Goal: Task Accomplishment & Management: Use online tool/utility

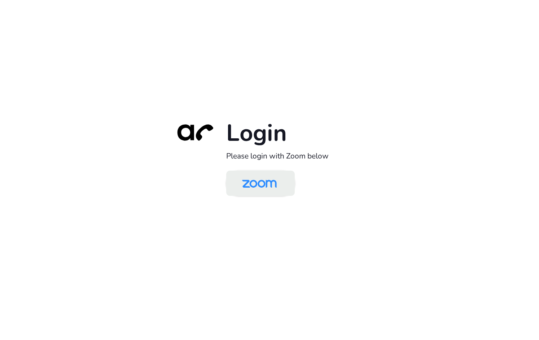
click at [275, 186] on img at bounding box center [259, 183] width 50 height 23
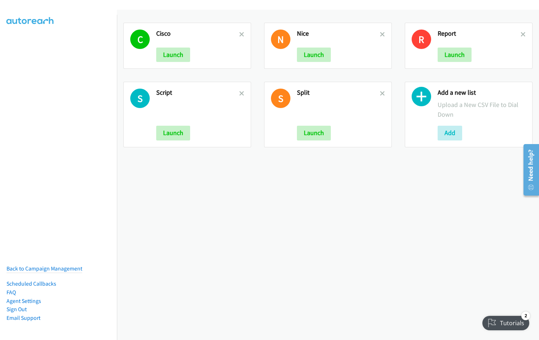
drag, startPoint x: 517, startPoint y: 31, endPoint x: 408, endPoint y: 49, distance: 110.3
click at [520, 31] on link at bounding box center [522, 34] width 5 height 8
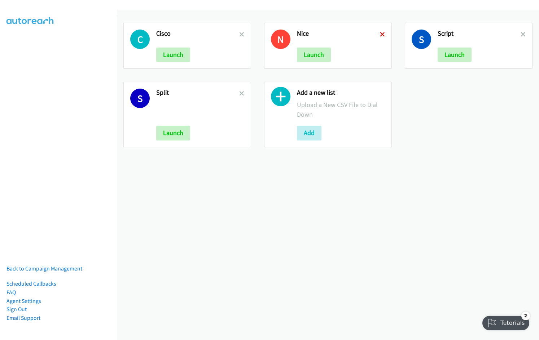
click at [380, 32] on icon at bounding box center [382, 34] width 5 height 5
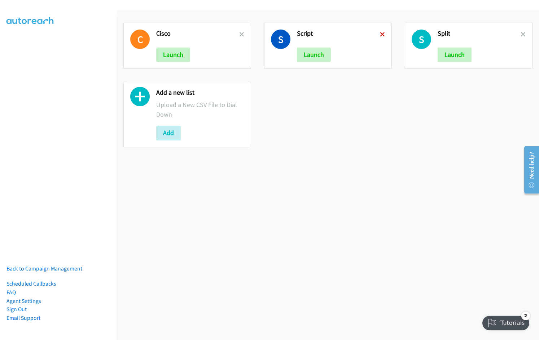
click at [380, 35] on icon at bounding box center [382, 34] width 5 height 5
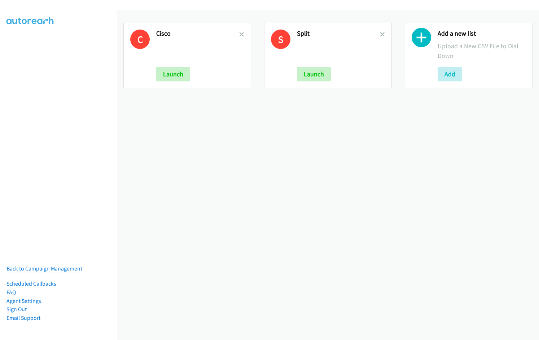
click at [239, 35] on icon at bounding box center [241, 34] width 5 height 5
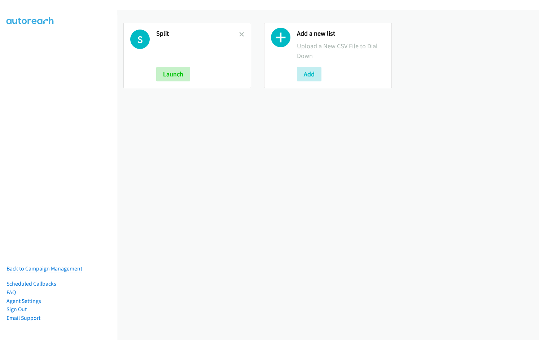
click at [239, 35] on icon at bounding box center [241, 34] width 5 height 5
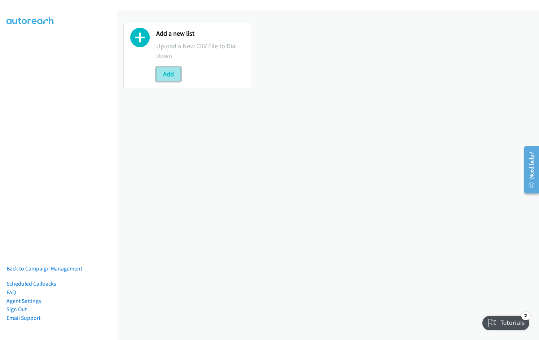
click at [166, 79] on button "Add" at bounding box center [168, 74] width 25 height 14
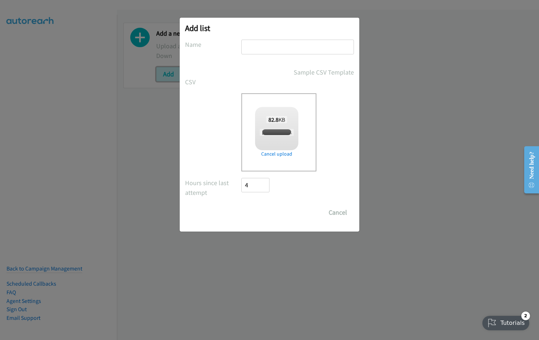
checkbox input "true"
click at [269, 47] on input "text" at bounding box center [297, 47] width 112 height 15
click at [300, 49] on input "text" at bounding box center [297, 47] width 112 height 15
type input "Infor"
click at [241, 205] on input "Save List" at bounding box center [260, 212] width 38 height 14
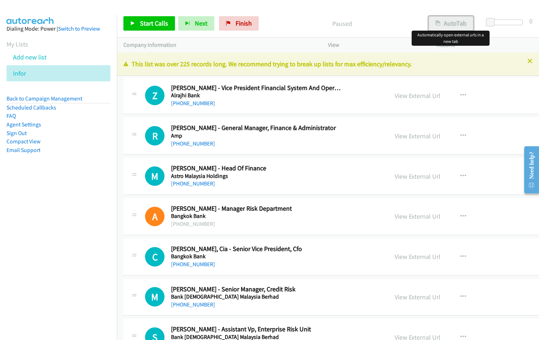
click at [460, 23] on button "AutoTab" at bounding box center [450, 23] width 45 height 14
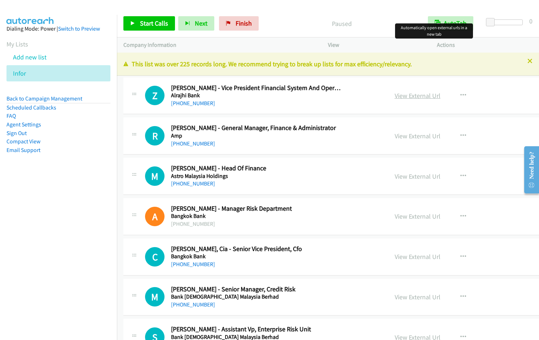
click at [422, 93] on link "View External Url" at bounding box center [417, 96] width 46 height 8
click at [141, 24] on span "Start Calls" at bounding box center [154, 23] width 28 height 8
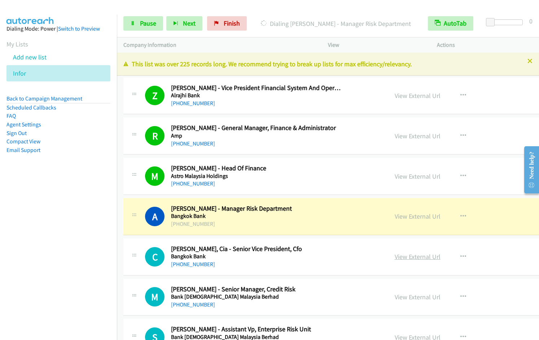
click at [403, 257] on link "View External Url" at bounding box center [417, 257] width 46 height 8
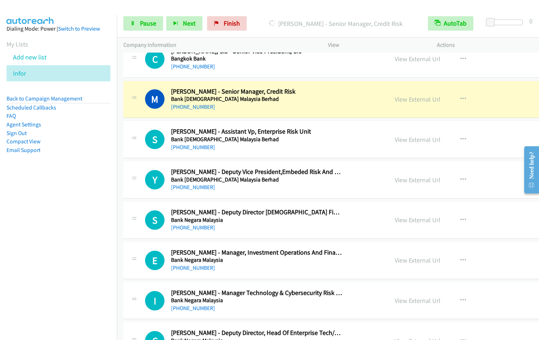
scroll to position [213, 0]
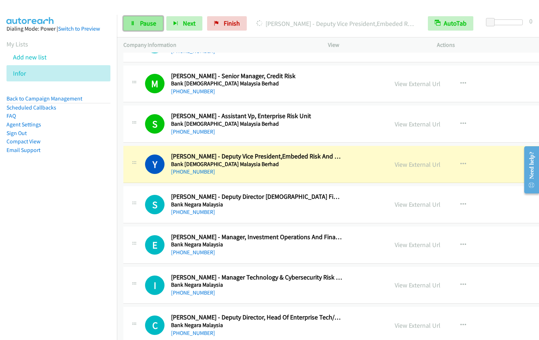
click at [141, 22] on span "Pause" at bounding box center [148, 23] width 16 height 8
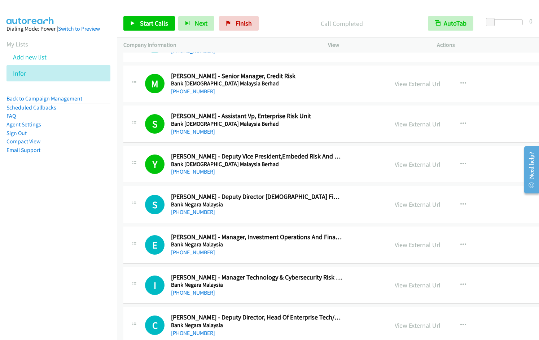
click at [25, 243] on nav "Dialing Mode: Power | Switch to Preview My Lists Add new list Infor Back to Cam…" at bounding box center [58, 185] width 117 height 340
drag, startPoint x: 227, startPoint y: 22, endPoint x: 507, endPoint y: 36, distance: 280.8
click at [227, 22] on icon at bounding box center [228, 23] width 5 height 5
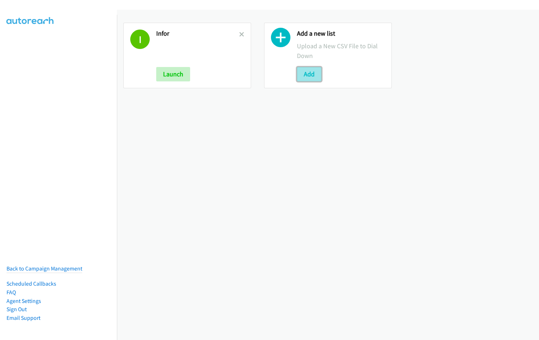
click at [300, 74] on button "Add" at bounding box center [309, 74] width 25 height 14
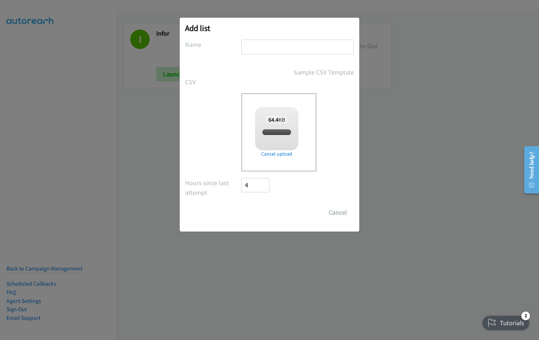
checkbox input "true"
click at [263, 45] on input "text" at bounding box center [297, 47] width 112 height 15
type input "Nvidia"
click at [241, 205] on input "Save List" at bounding box center [260, 212] width 38 height 14
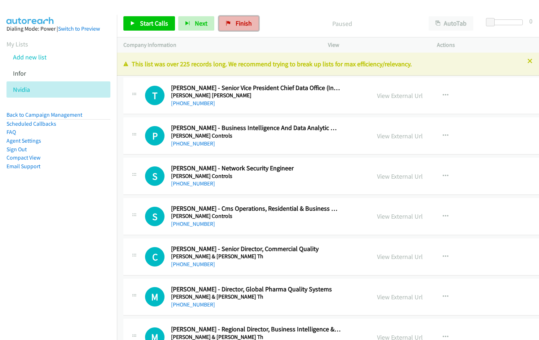
click at [239, 26] on span "Finish" at bounding box center [243, 23] width 16 height 8
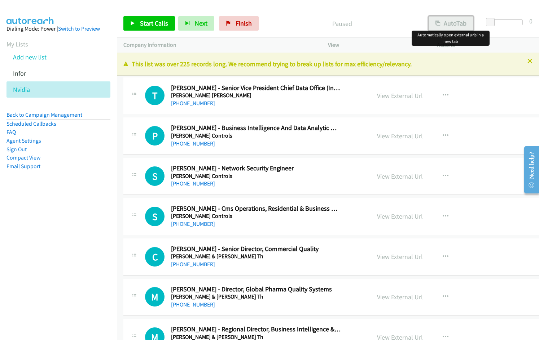
click at [456, 27] on button "AutoTab" at bounding box center [450, 23] width 45 height 14
click at [397, 94] on link "View External Url" at bounding box center [400, 96] width 46 height 8
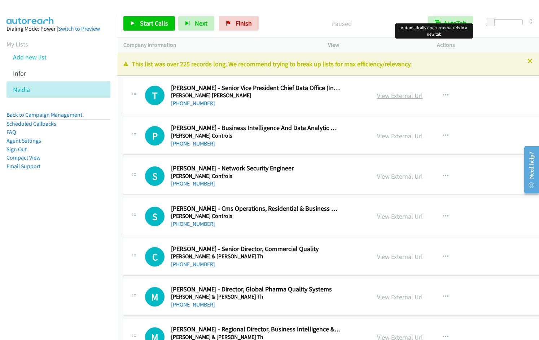
drag, startPoint x: 403, startPoint y: 91, endPoint x: 401, endPoint y: 94, distance: 4.0
click at [403, 91] on div "View External Url" at bounding box center [400, 96] width 46 height 10
click at [400, 97] on link "View External Url" at bounding box center [400, 96] width 46 height 8
click at [444, 134] on icon "button" at bounding box center [445, 136] width 6 height 6
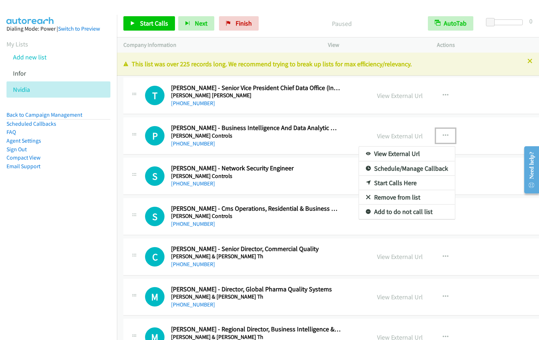
click at [392, 182] on link "Start Calls Here" at bounding box center [407, 183] width 96 height 14
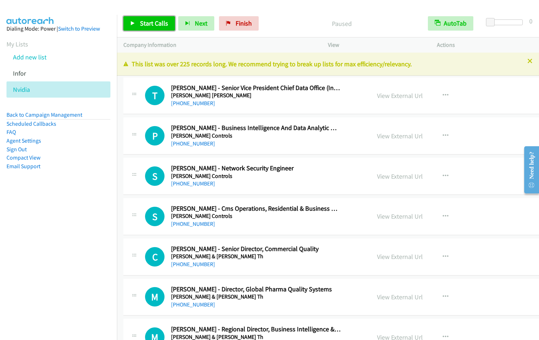
click at [141, 25] on span "Start Calls" at bounding box center [154, 23] width 28 height 8
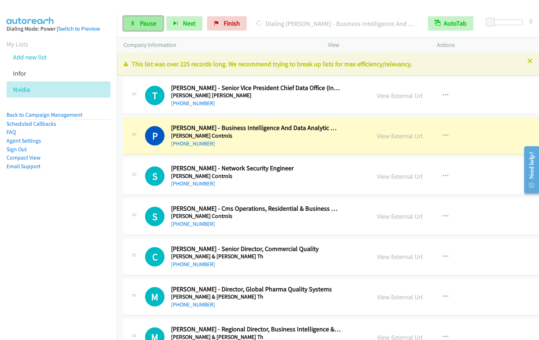
click at [150, 24] on span "Pause" at bounding box center [148, 23] width 16 height 8
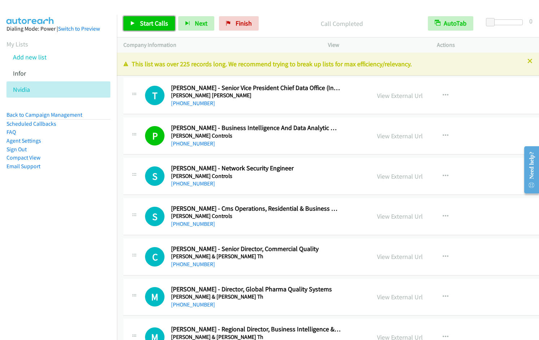
click at [150, 23] on span "Start Calls" at bounding box center [154, 23] width 28 height 8
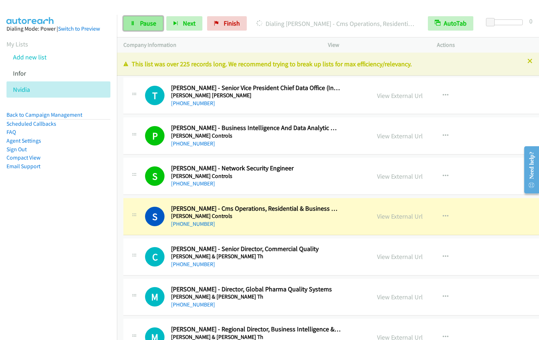
click at [141, 27] on span "Pause" at bounding box center [148, 23] width 16 height 8
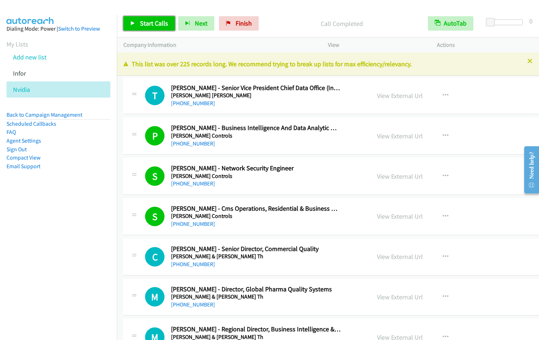
click at [155, 25] on span "Start Calls" at bounding box center [154, 23] width 28 height 8
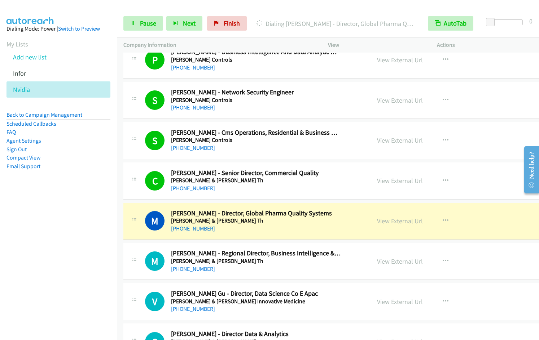
scroll to position [103, 0]
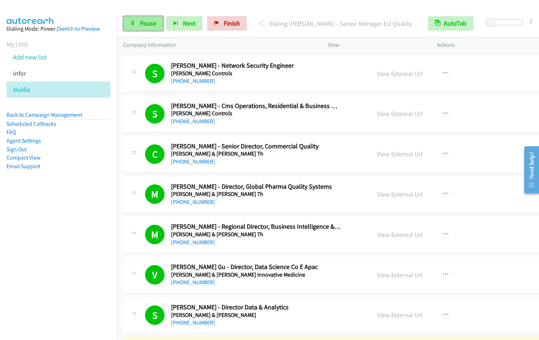
click at [148, 27] on span "Pause" at bounding box center [148, 23] width 16 height 8
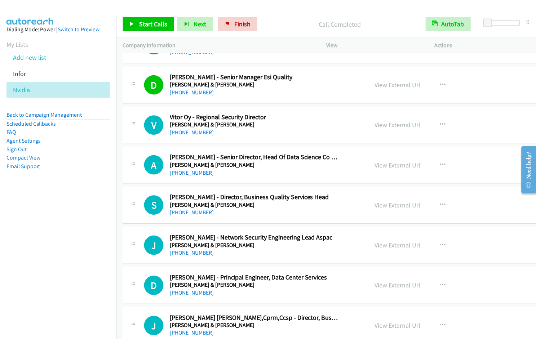
scroll to position [378, 0]
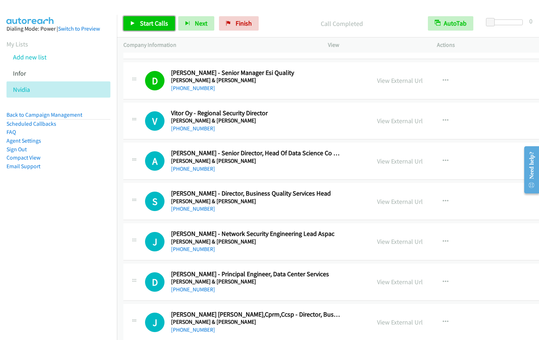
click at [137, 22] on link "Start Calls" at bounding box center [149, 23] width 52 height 14
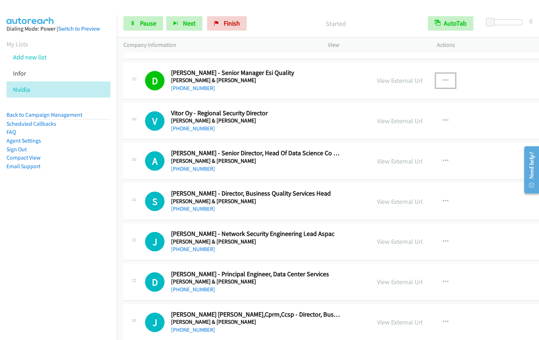
click at [442, 80] on icon "button" at bounding box center [445, 81] width 6 height 6
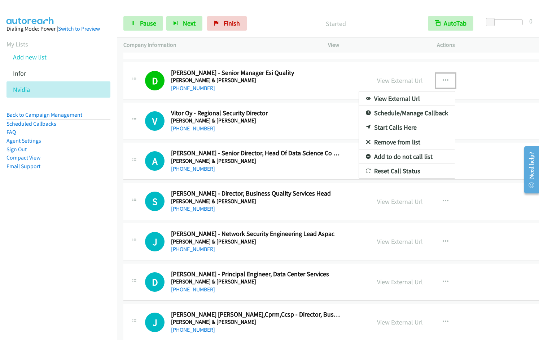
click at [397, 143] on link "Remove from list" at bounding box center [407, 142] width 96 height 14
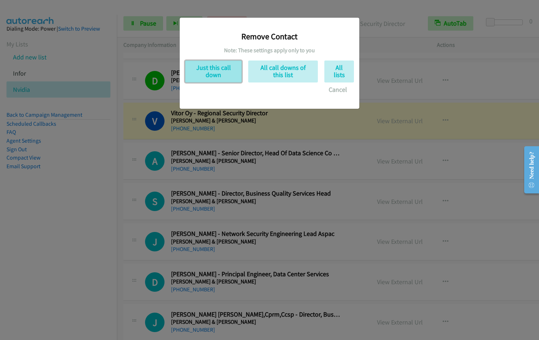
click at [224, 71] on button "Just this call down" at bounding box center [213, 72] width 57 height 22
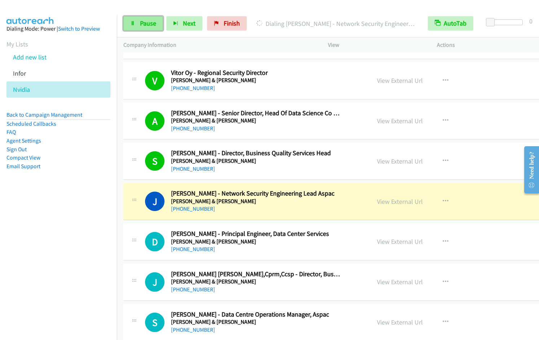
click at [147, 26] on span "Pause" at bounding box center [148, 23] width 16 height 8
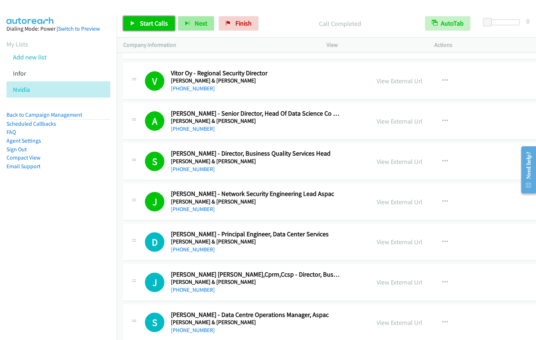
drag, startPoint x: 149, startPoint y: 23, endPoint x: 177, endPoint y: 28, distance: 29.0
click at [149, 23] on span "Start Calls" at bounding box center [154, 23] width 28 height 8
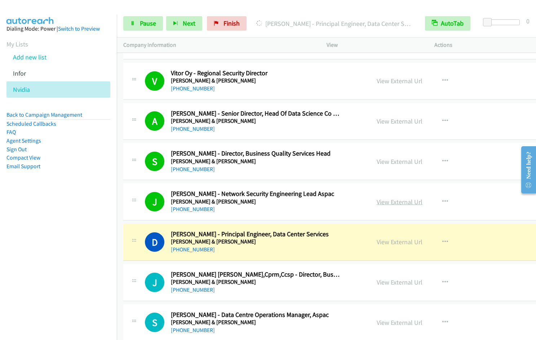
click at [395, 201] on link "View External Url" at bounding box center [400, 202] width 46 height 8
click at [156, 25] on link "Pause" at bounding box center [143, 23] width 40 height 14
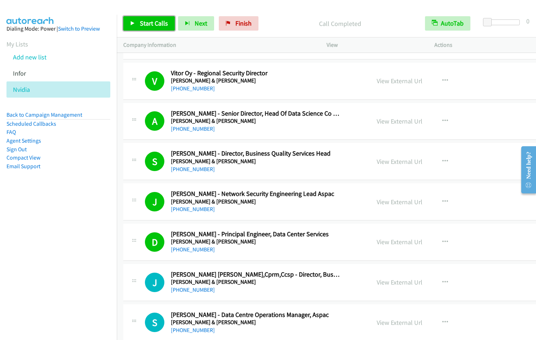
click at [150, 21] on span "Start Calls" at bounding box center [154, 23] width 28 height 8
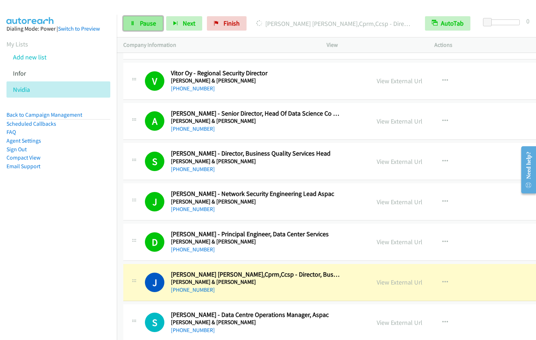
click at [146, 25] on span "Pause" at bounding box center [148, 23] width 16 height 8
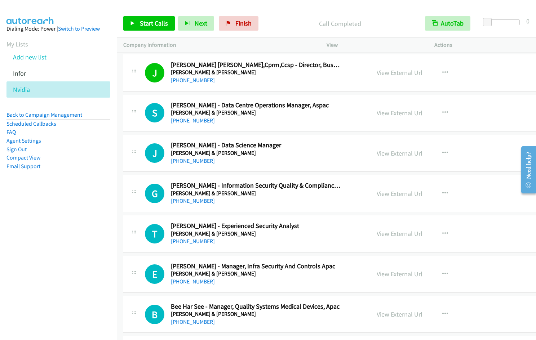
scroll to position [603, 0]
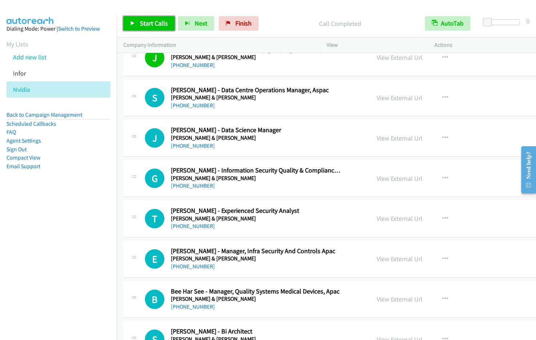
click at [159, 25] on span "Start Calls" at bounding box center [154, 23] width 28 height 8
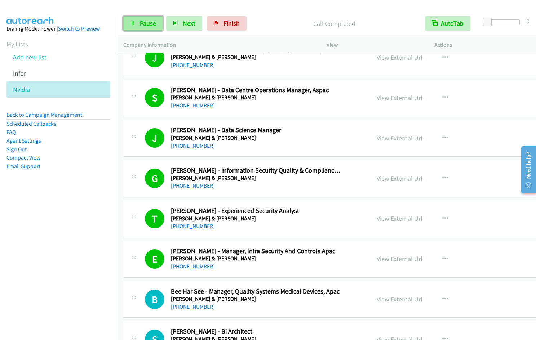
click at [145, 25] on span "Pause" at bounding box center [148, 23] width 16 height 8
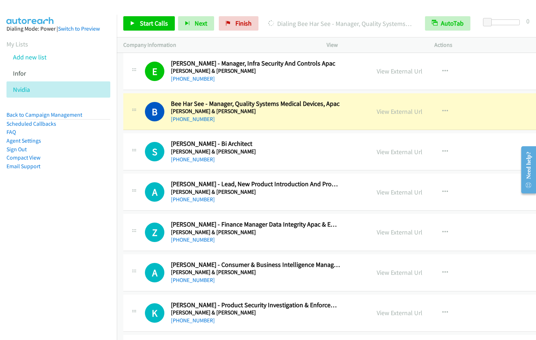
scroll to position [768, 0]
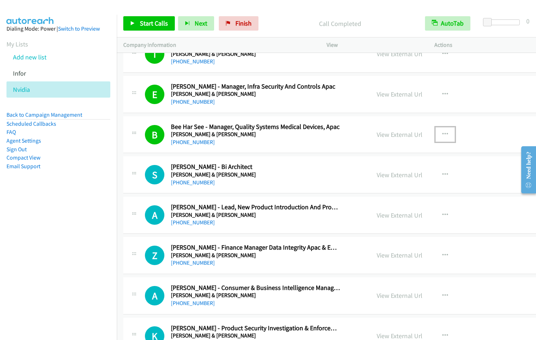
click at [438, 133] on button "button" at bounding box center [444, 134] width 19 height 14
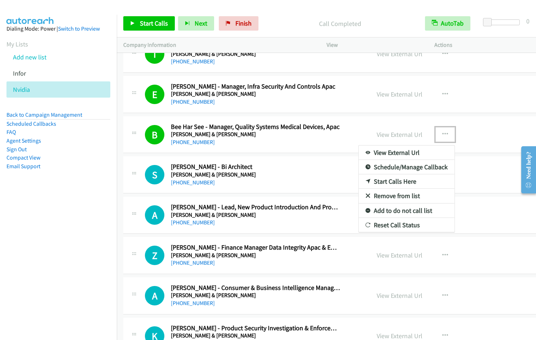
click at [404, 195] on link "Remove from list" at bounding box center [407, 196] width 96 height 14
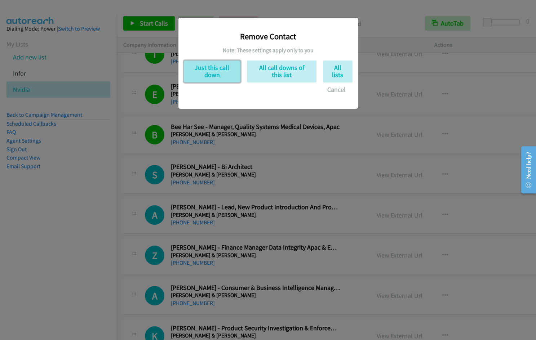
click at [222, 76] on button "Just this call down" at bounding box center [212, 72] width 57 height 22
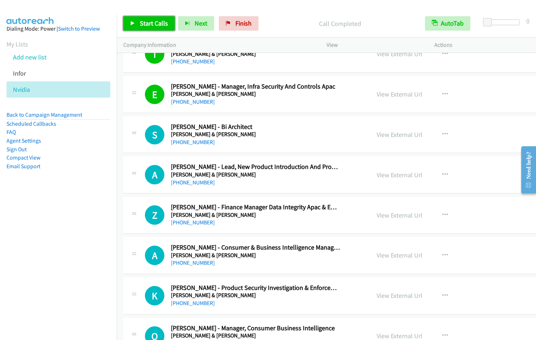
click at [154, 27] on span "Start Calls" at bounding box center [154, 23] width 28 height 8
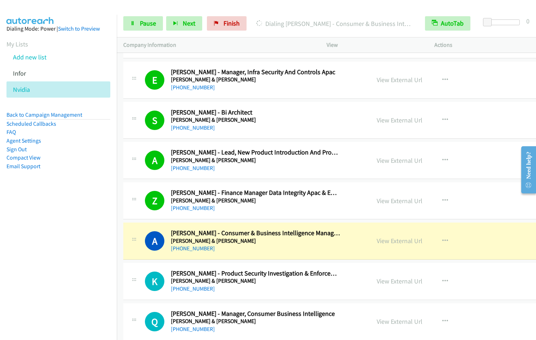
scroll to position [1029, 0]
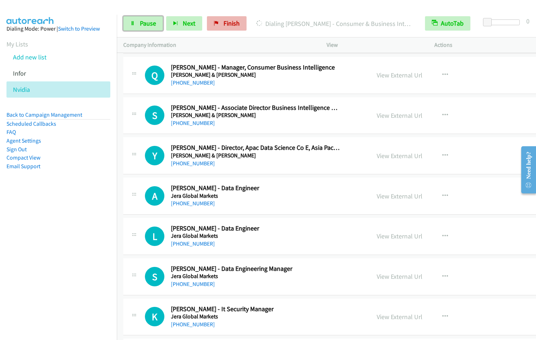
drag, startPoint x: 136, startPoint y: 22, endPoint x: 226, endPoint y: 17, distance: 90.6
click at [137, 22] on link "Pause" at bounding box center [143, 23] width 40 height 14
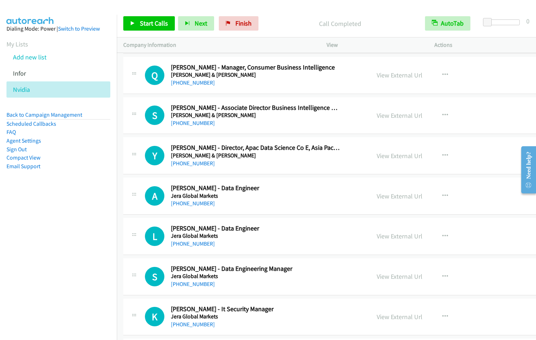
click at [178, 16] on link "Pause" at bounding box center [185, 20] width 14 height 8
click at [138, 22] on link "Start Calls" at bounding box center [149, 23] width 52 height 14
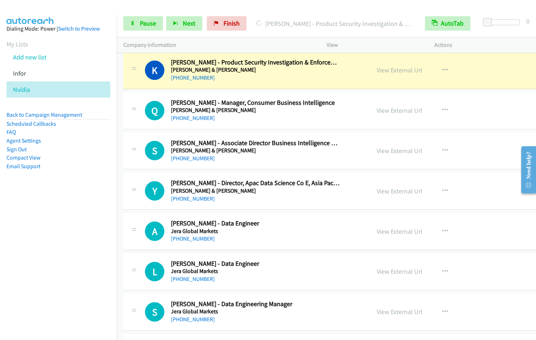
scroll to position [985, 0]
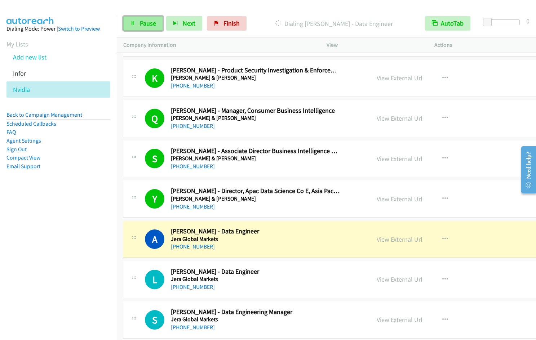
click at [154, 28] on link "Pause" at bounding box center [143, 23] width 40 height 14
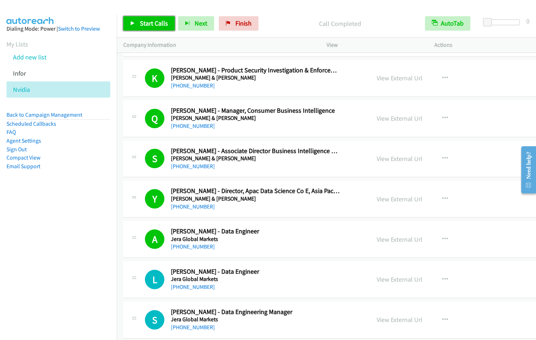
click at [154, 21] on span "Start Calls" at bounding box center [154, 23] width 28 height 8
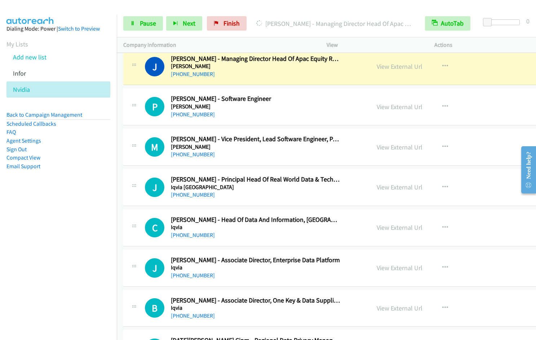
scroll to position [1478, 0]
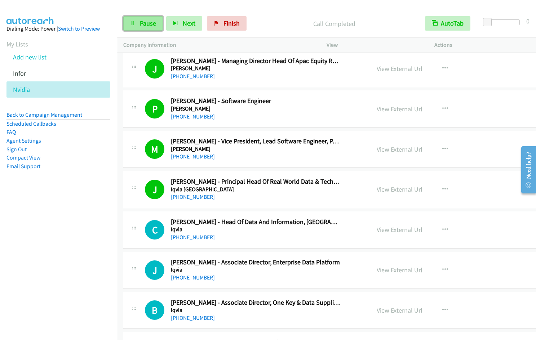
click at [131, 25] on icon at bounding box center [132, 23] width 5 height 5
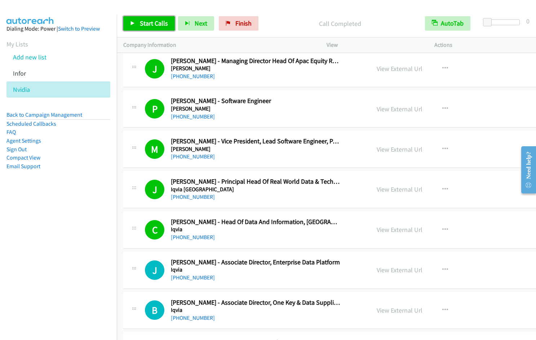
click at [147, 23] on span "Start Calls" at bounding box center [154, 23] width 28 height 8
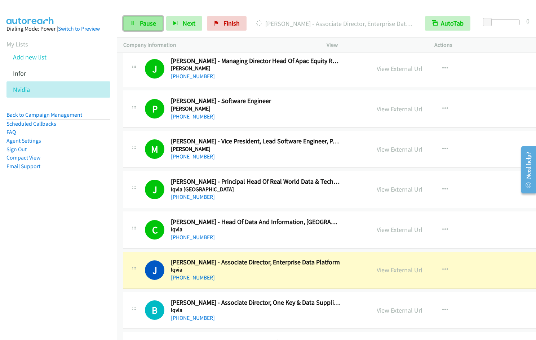
drag, startPoint x: 141, startPoint y: 18, endPoint x: 148, endPoint y: 17, distance: 7.3
click at [141, 18] on link "Pause" at bounding box center [143, 23] width 40 height 14
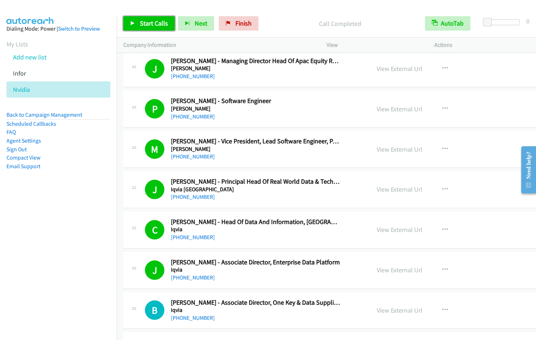
click at [127, 25] on link "Start Calls" at bounding box center [149, 23] width 52 height 14
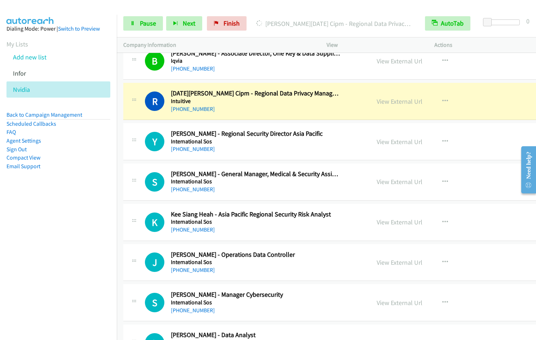
scroll to position [1693, 0]
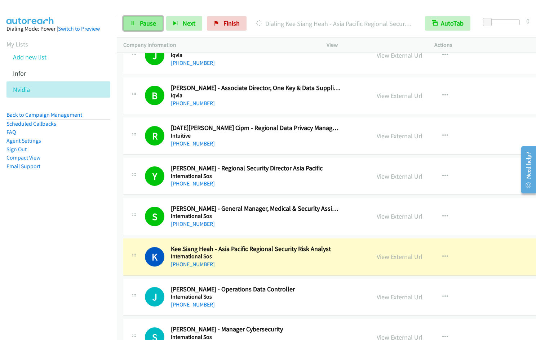
click at [147, 28] on link "Pause" at bounding box center [143, 23] width 40 height 14
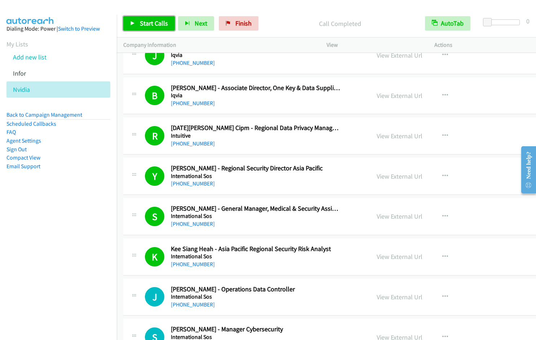
click at [145, 21] on span "Start Calls" at bounding box center [154, 23] width 28 height 8
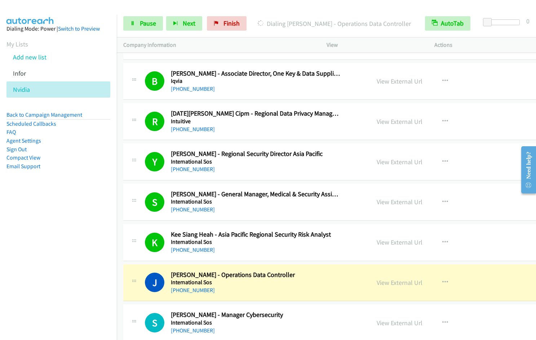
scroll to position [1719, 0]
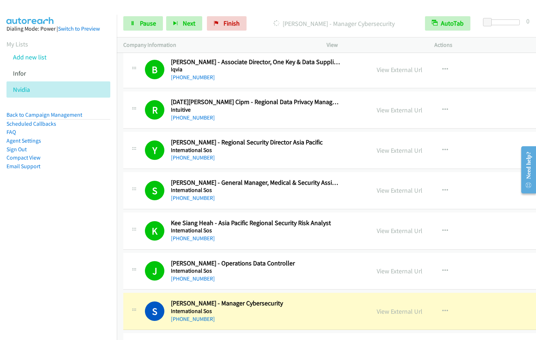
click at [87, 286] on nav "Dialing Mode: Power | Switch to Preview My Lists Add new list Infor [GEOGRAPHIC…" at bounding box center [58, 185] width 117 height 340
click at [24, 239] on nav "Dialing Mode: Power | Switch to Preview My Lists Add new list Infor [GEOGRAPHIC…" at bounding box center [58, 185] width 117 height 340
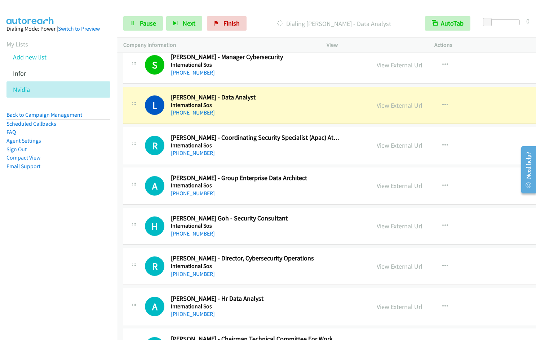
click at [100, 212] on nav "Dialing Mode: Power | Switch to Preview My Lists Add new list Infor [GEOGRAPHIC…" at bounding box center [58, 185] width 117 height 340
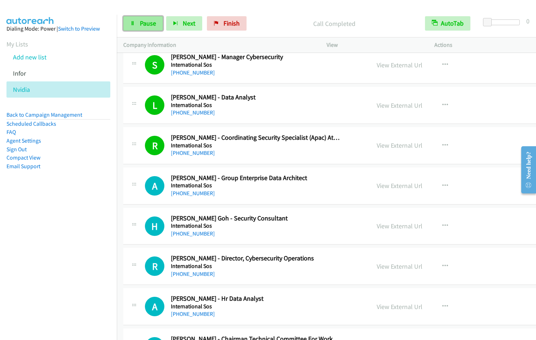
click at [142, 21] on span "Pause" at bounding box center [148, 23] width 16 height 8
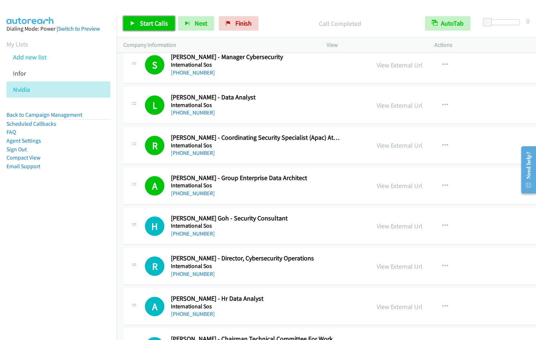
click at [147, 22] on span "Start Calls" at bounding box center [154, 23] width 28 height 8
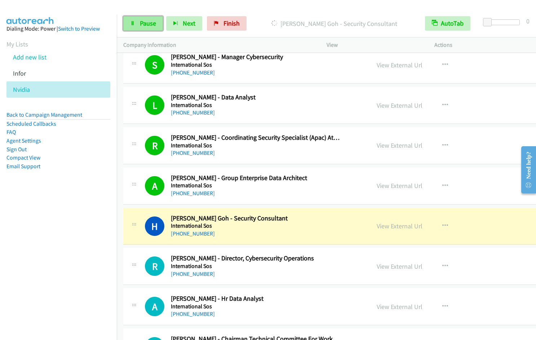
click at [147, 22] on span "Pause" at bounding box center [148, 23] width 16 height 8
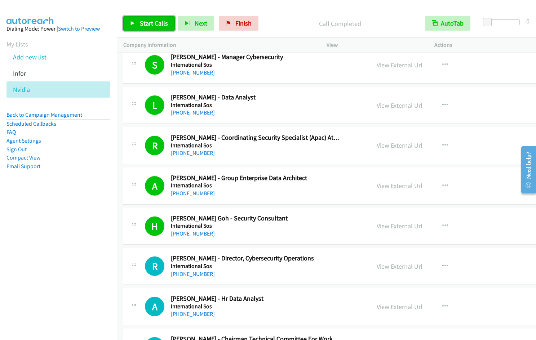
click at [150, 24] on span "Start Calls" at bounding box center [154, 23] width 28 height 8
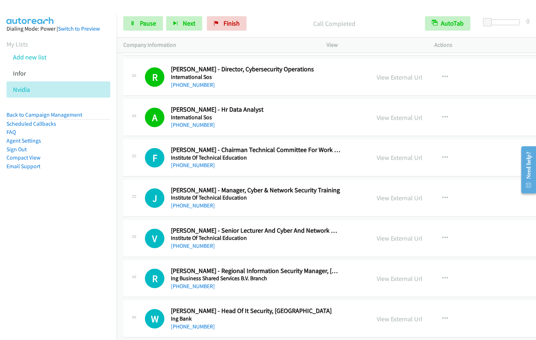
scroll to position [2186, 0]
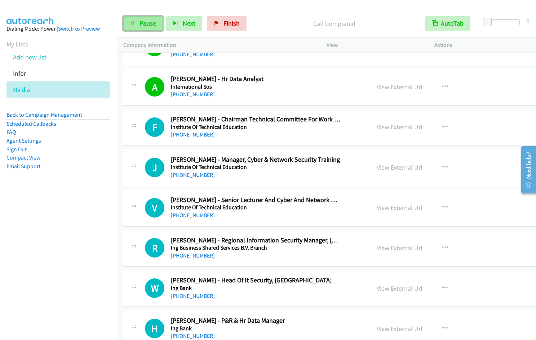
click at [141, 21] on span "Pause" at bounding box center [148, 23] width 16 height 8
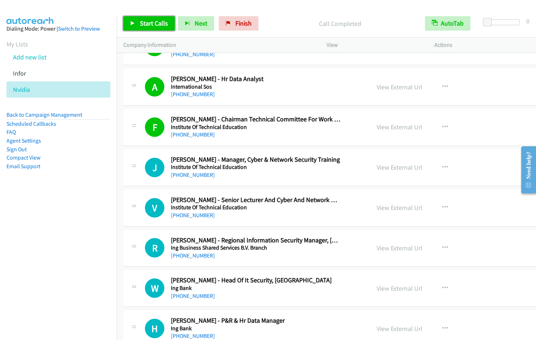
click at [156, 26] on span "Start Calls" at bounding box center [154, 23] width 28 height 8
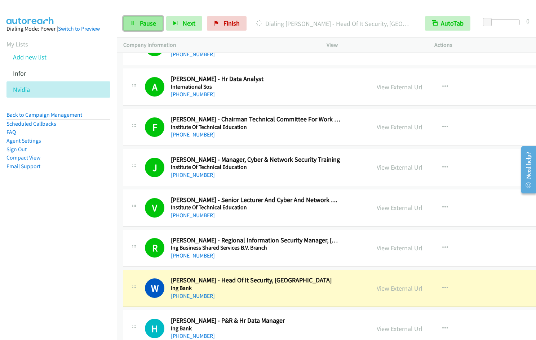
click at [143, 23] on span "Pause" at bounding box center [148, 23] width 16 height 8
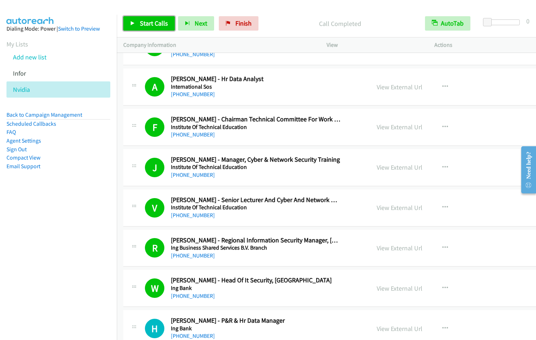
click at [150, 25] on span "Start Calls" at bounding box center [154, 23] width 28 height 8
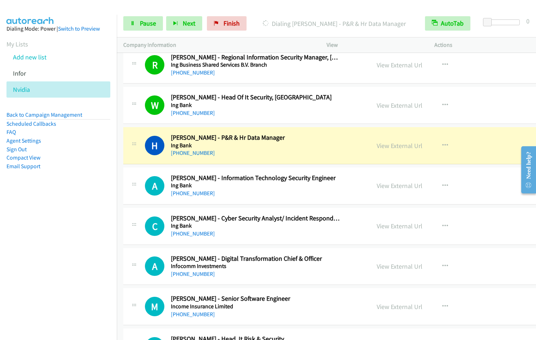
scroll to position [2380, 0]
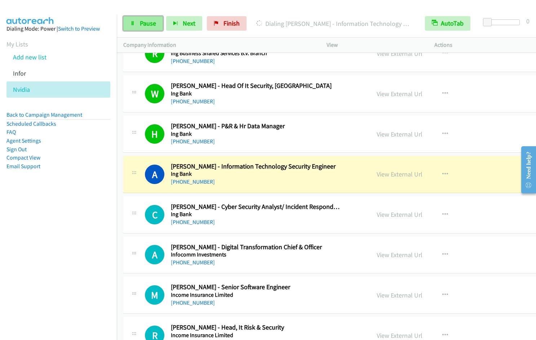
click at [143, 27] on span "Pause" at bounding box center [148, 23] width 16 height 8
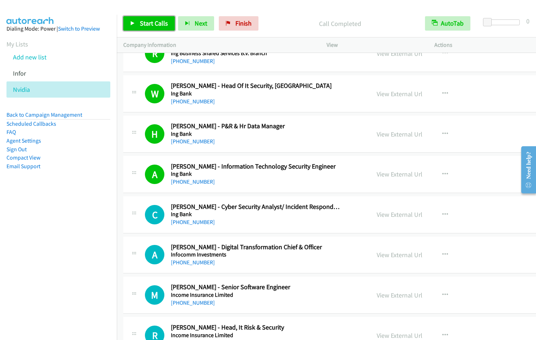
click at [141, 21] on span "Start Calls" at bounding box center [154, 23] width 28 height 8
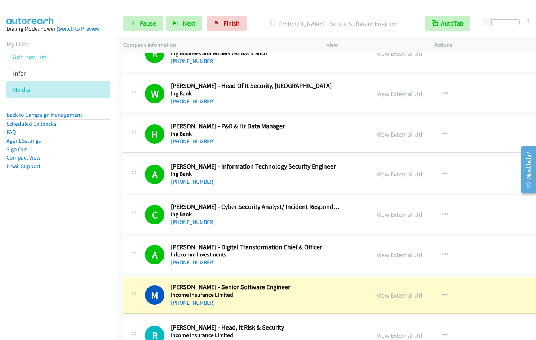
scroll to position [2627, 0]
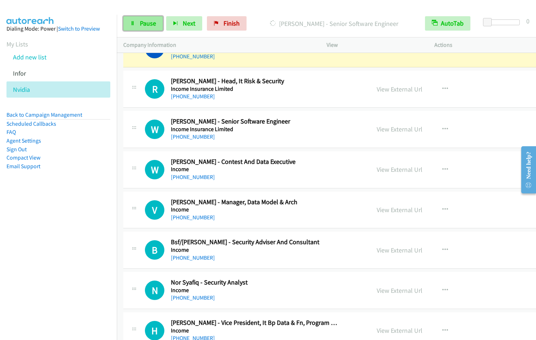
click at [149, 25] on span "Pause" at bounding box center [148, 23] width 16 height 8
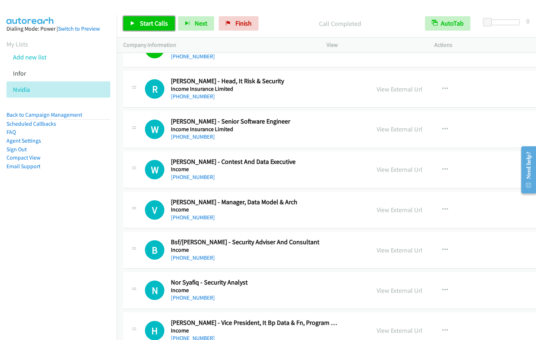
drag, startPoint x: 143, startPoint y: 26, endPoint x: 149, endPoint y: 27, distance: 6.2
click at [143, 26] on span "Start Calls" at bounding box center [154, 23] width 28 height 8
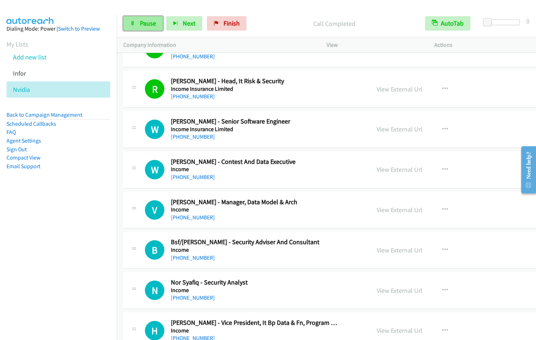
click at [145, 23] on span "Pause" at bounding box center [148, 23] width 16 height 8
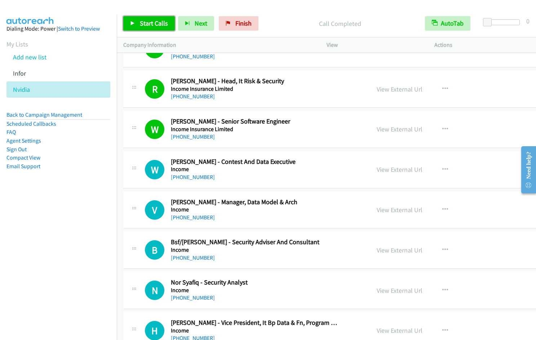
click at [152, 28] on link "Start Calls" at bounding box center [149, 23] width 52 height 14
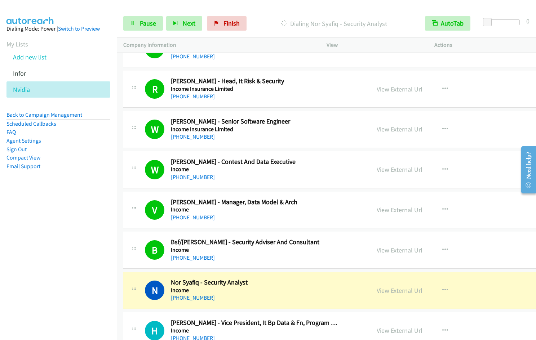
scroll to position [2874, 0]
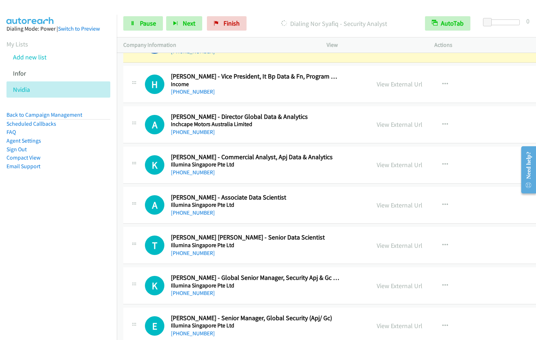
click at [143, 32] on div "Start Calls Pause Next Finish Dialing Nor Syafiq - Security Analyst AutoTab Aut…" at bounding box center [326, 24] width 419 height 28
click at [143, 28] on link "Pause" at bounding box center [143, 23] width 40 height 14
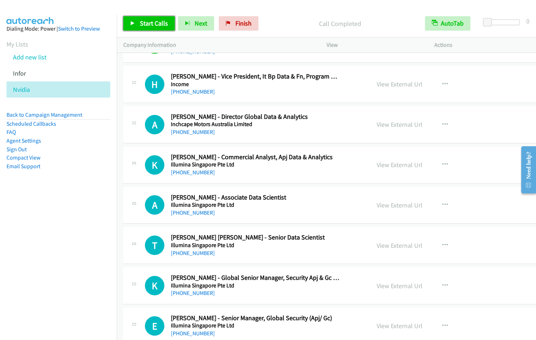
click at [163, 25] on span "Start Calls" at bounding box center [154, 23] width 28 height 8
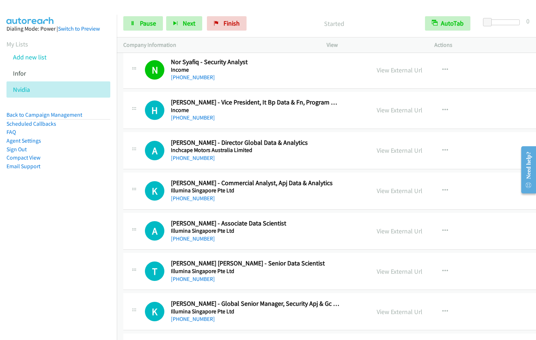
scroll to position [2809, 0]
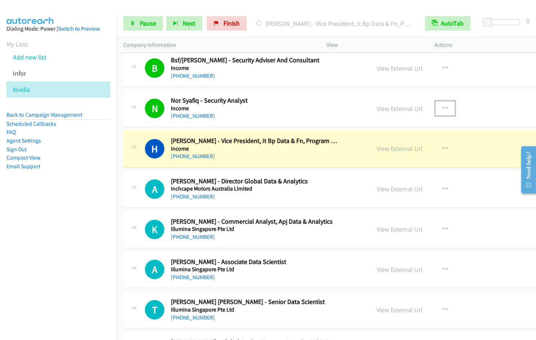
click at [442, 108] on icon "button" at bounding box center [445, 109] width 6 height 6
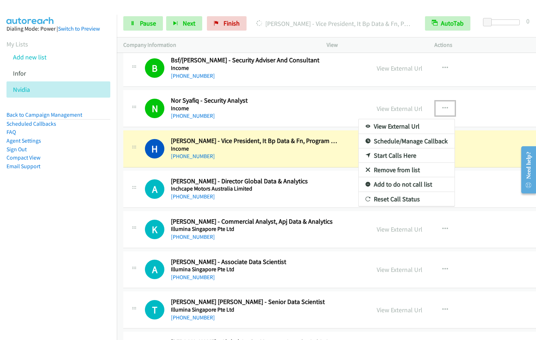
click at [384, 169] on link "Remove from list" at bounding box center [407, 170] width 96 height 14
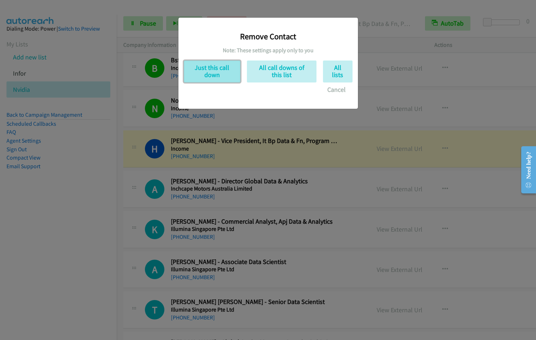
drag, startPoint x: 214, startPoint y: 66, endPoint x: 266, endPoint y: 79, distance: 54.0
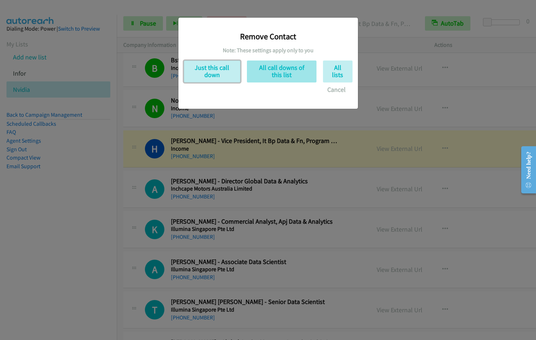
click at [213, 67] on button "Just this call down" at bounding box center [212, 72] width 57 height 22
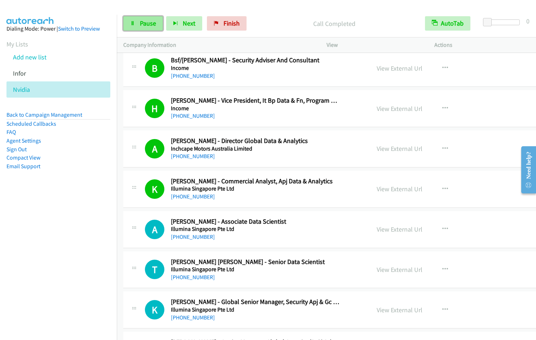
click at [153, 30] on link "Pause" at bounding box center [143, 23] width 40 height 14
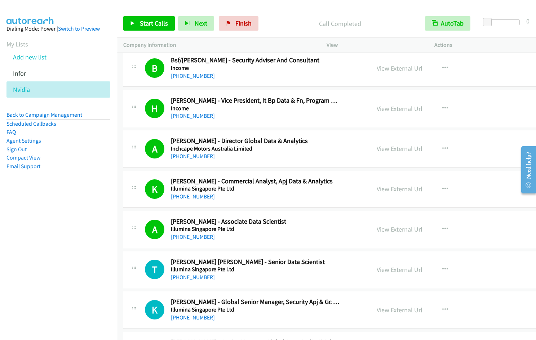
scroll to position [3056, 0]
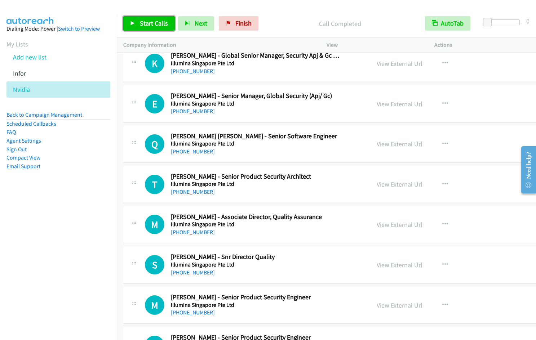
click at [143, 26] on span "Start Calls" at bounding box center [154, 23] width 28 height 8
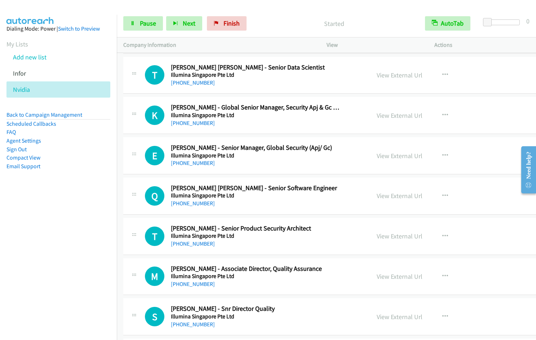
scroll to position [2981, 0]
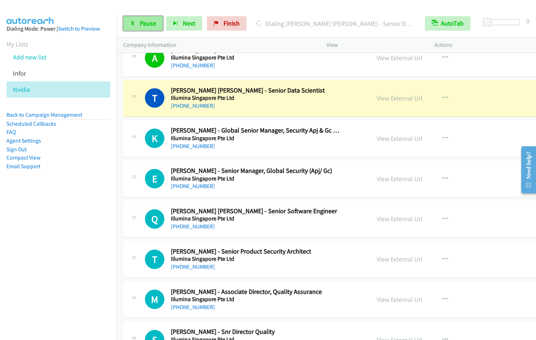
click at [153, 23] on span "Pause" at bounding box center [148, 23] width 16 height 8
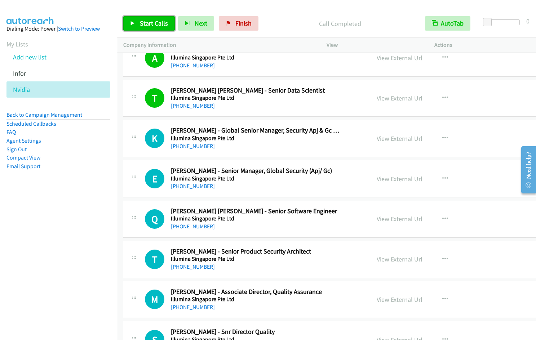
click at [149, 22] on span "Start Calls" at bounding box center [154, 23] width 28 height 8
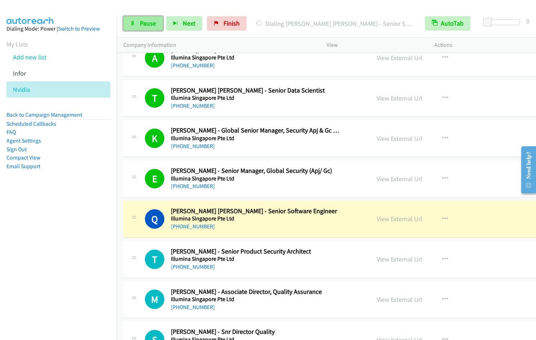
click at [143, 22] on span "Pause" at bounding box center [148, 23] width 16 height 8
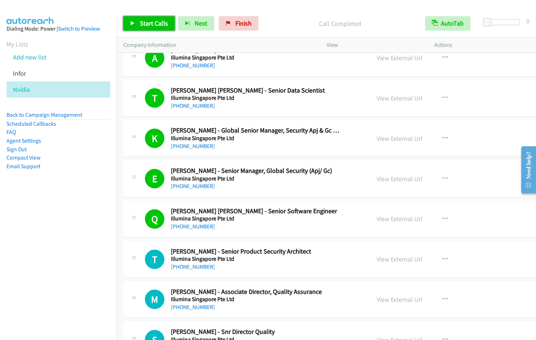
click at [162, 24] on span "Start Calls" at bounding box center [154, 23] width 28 height 8
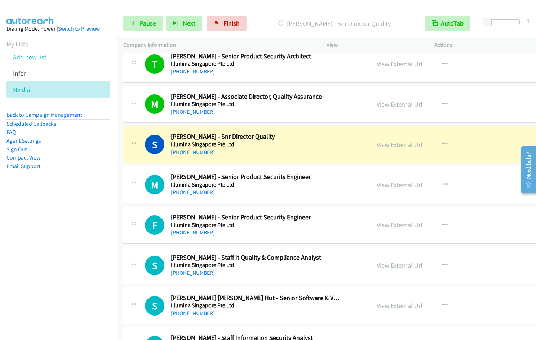
scroll to position [3207, 0]
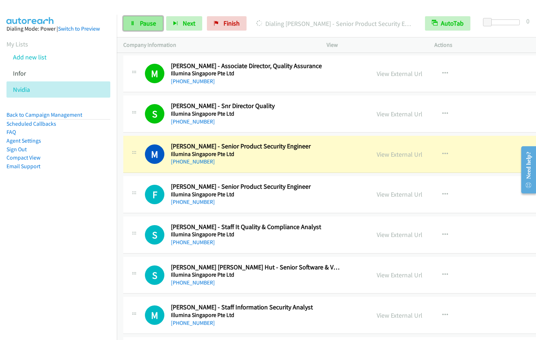
click at [143, 25] on span "Pause" at bounding box center [148, 23] width 16 height 8
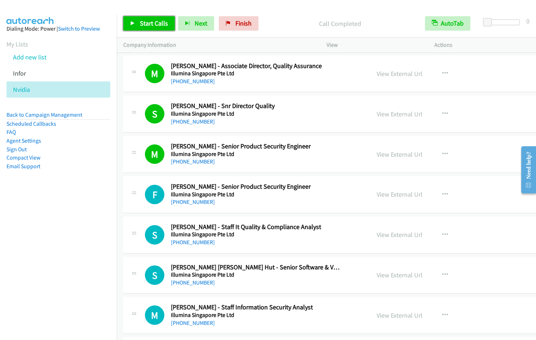
click at [145, 23] on span "Start Calls" at bounding box center [154, 23] width 28 height 8
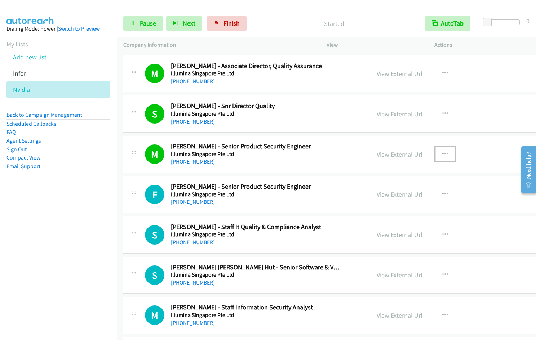
click at [442, 154] on icon "button" at bounding box center [445, 154] width 6 height 6
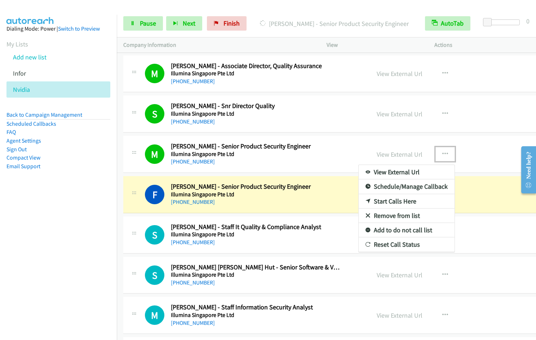
click at [402, 215] on link "Remove from list" at bounding box center [407, 216] width 96 height 14
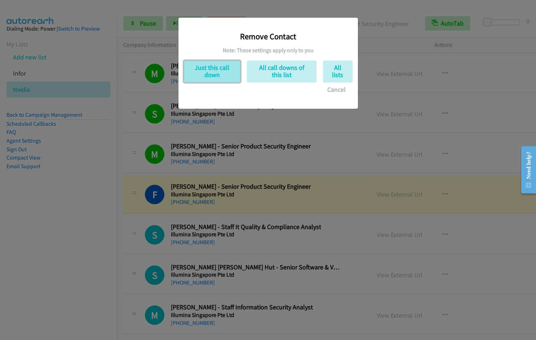
click at [218, 70] on button "Just this call down" at bounding box center [212, 72] width 57 height 22
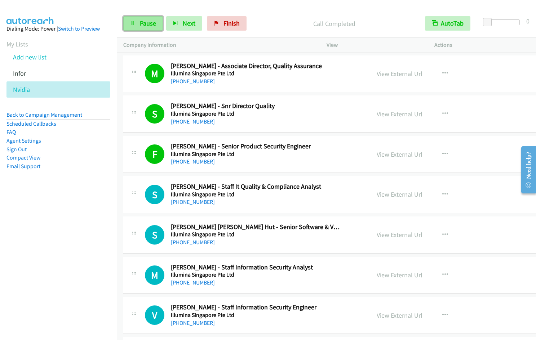
click at [146, 28] on link "Pause" at bounding box center [143, 23] width 40 height 14
